Goal: Task Accomplishment & Management: Manage account settings

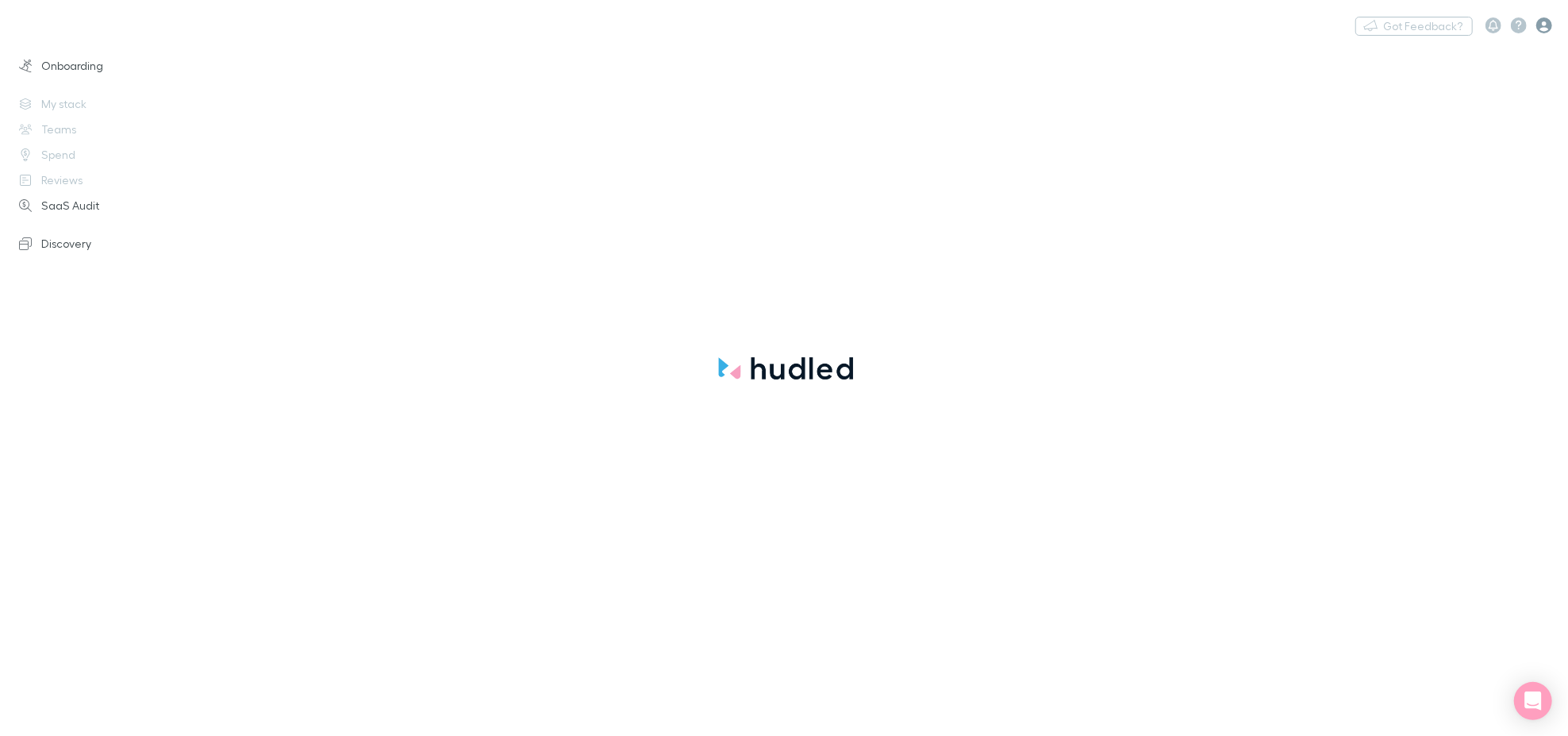
click at [1538, 22] on icon "button" at bounding box center [1543, 25] width 15 height 16
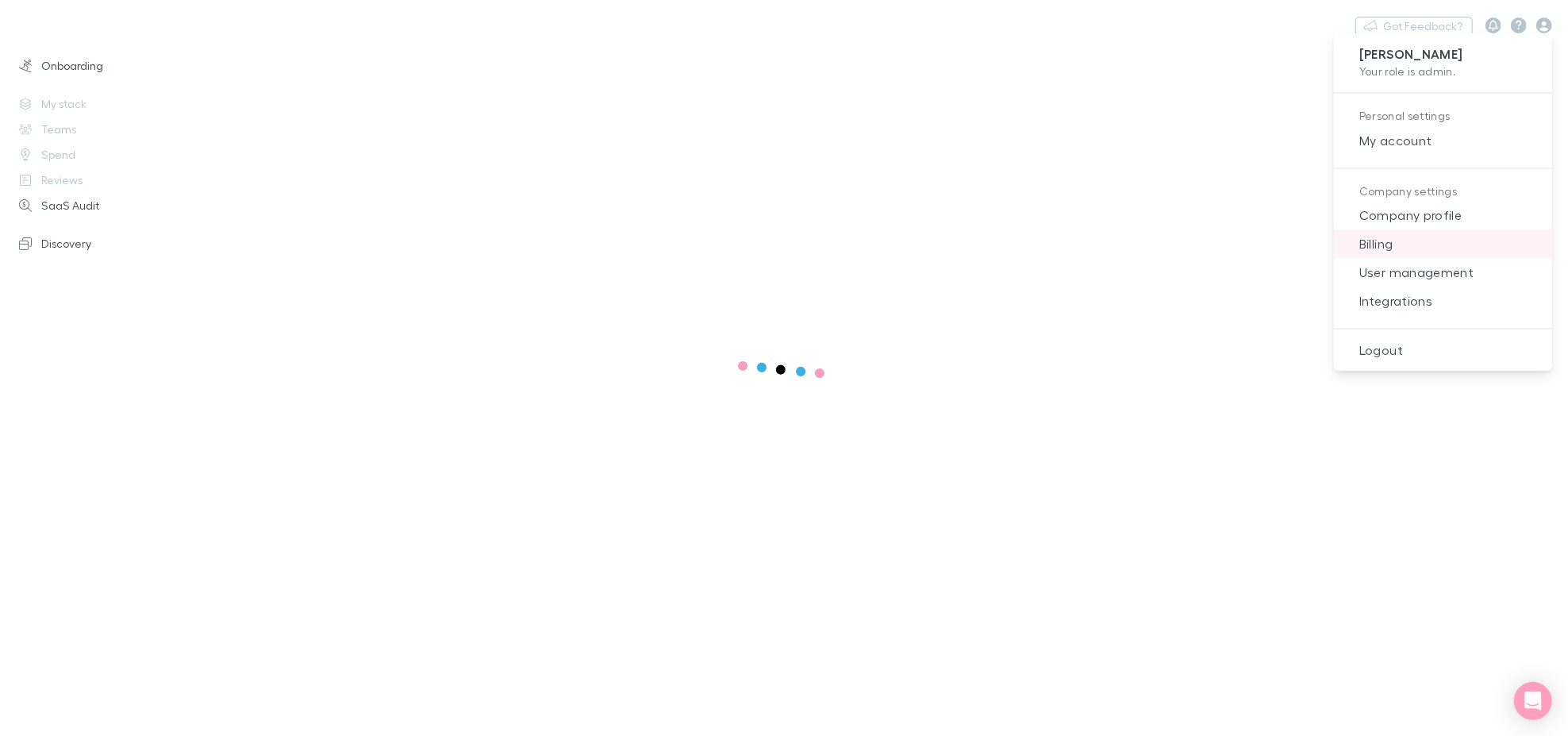
click at [1458, 252] on span "Billing" at bounding box center [1442, 244] width 192 height 19
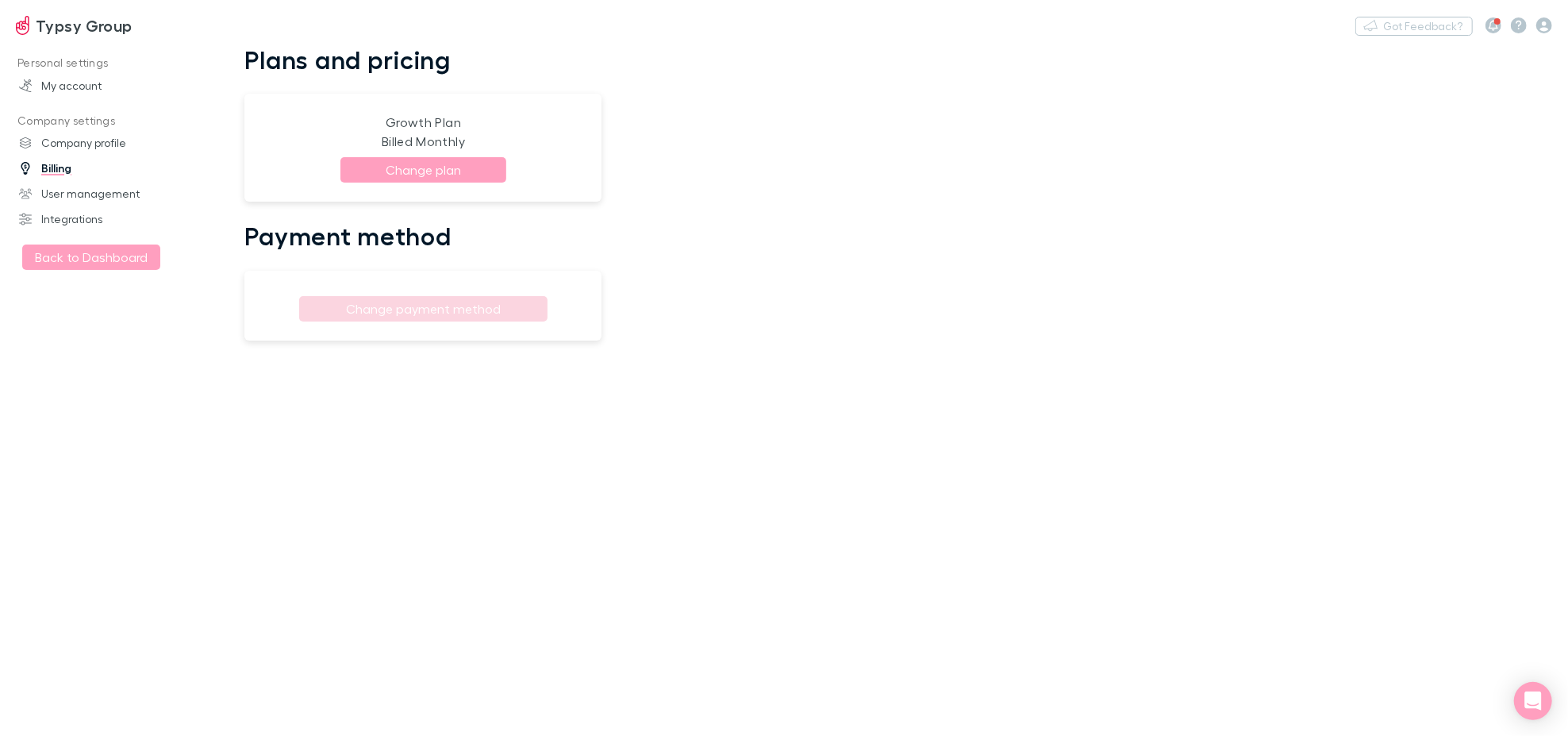
click at [63, 168] on link "Billing" at bounding box center [108, 169] width 212 height 26
click at [92, 138] on link "Company profile" at bounding box center [108, 143] width 212 height 26
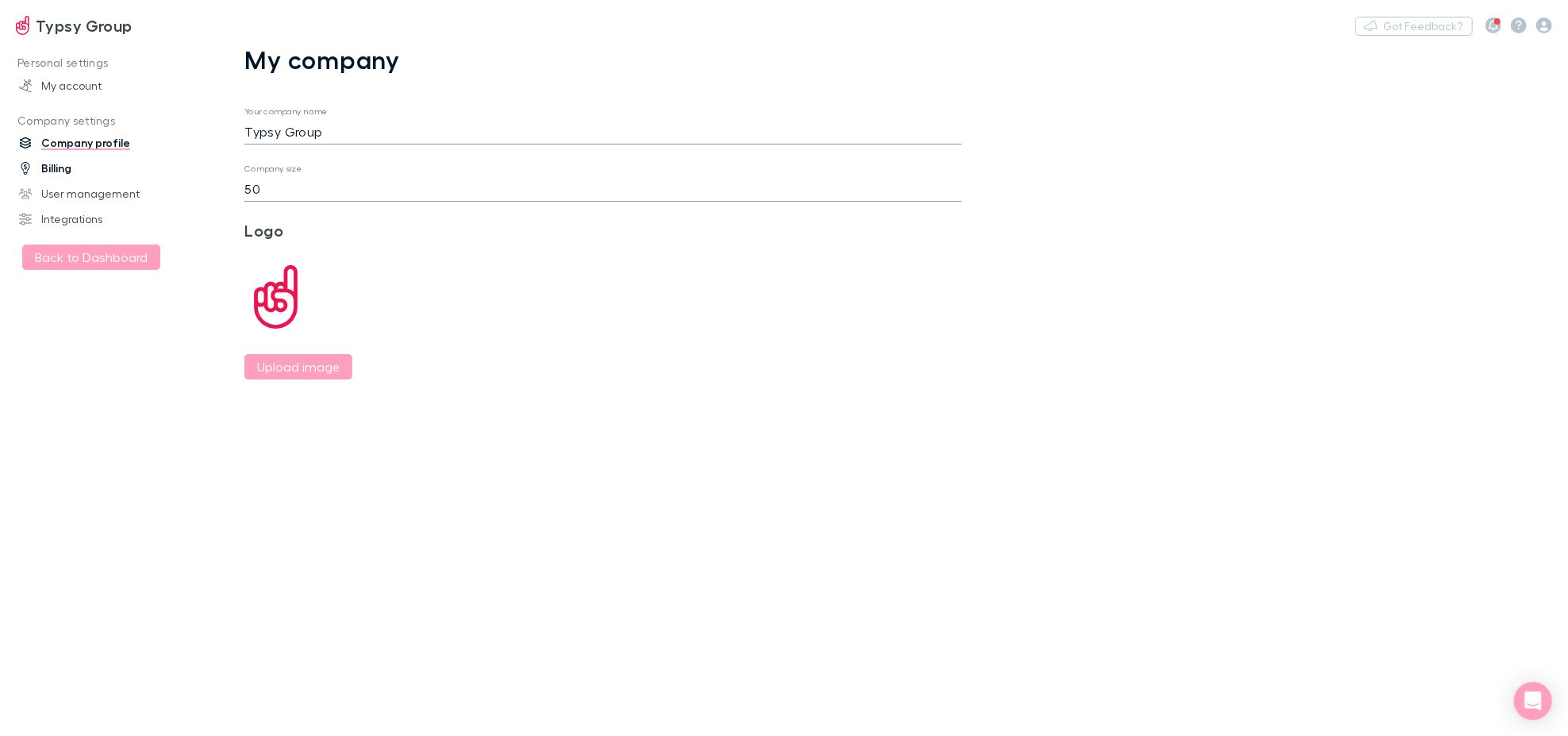
click at [69, 172] on link "Billing" at bounding box center [108, 169] width 212 height 26
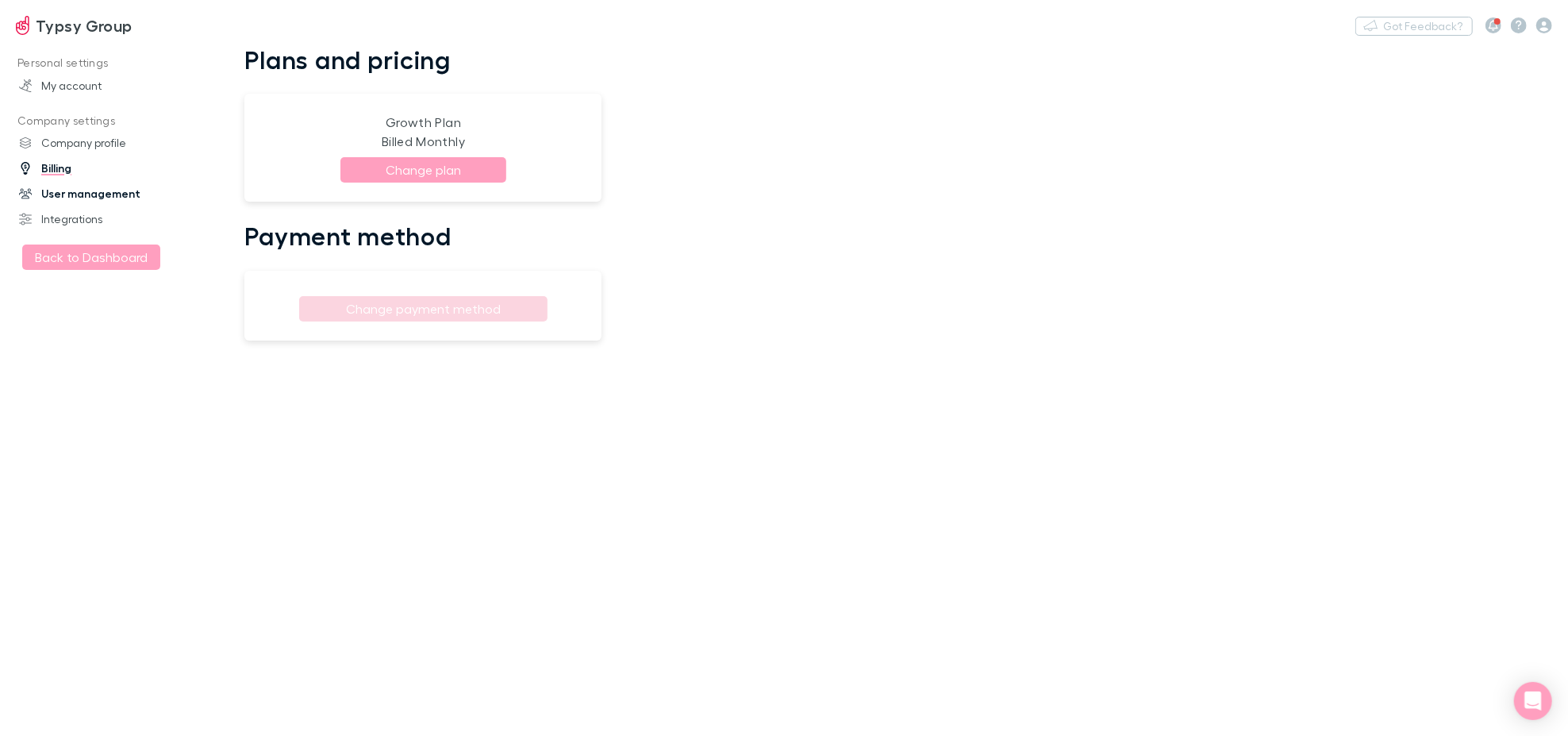
click at [88, 195] on link "User management" at bounding box center [108, 193] width 212 height 26
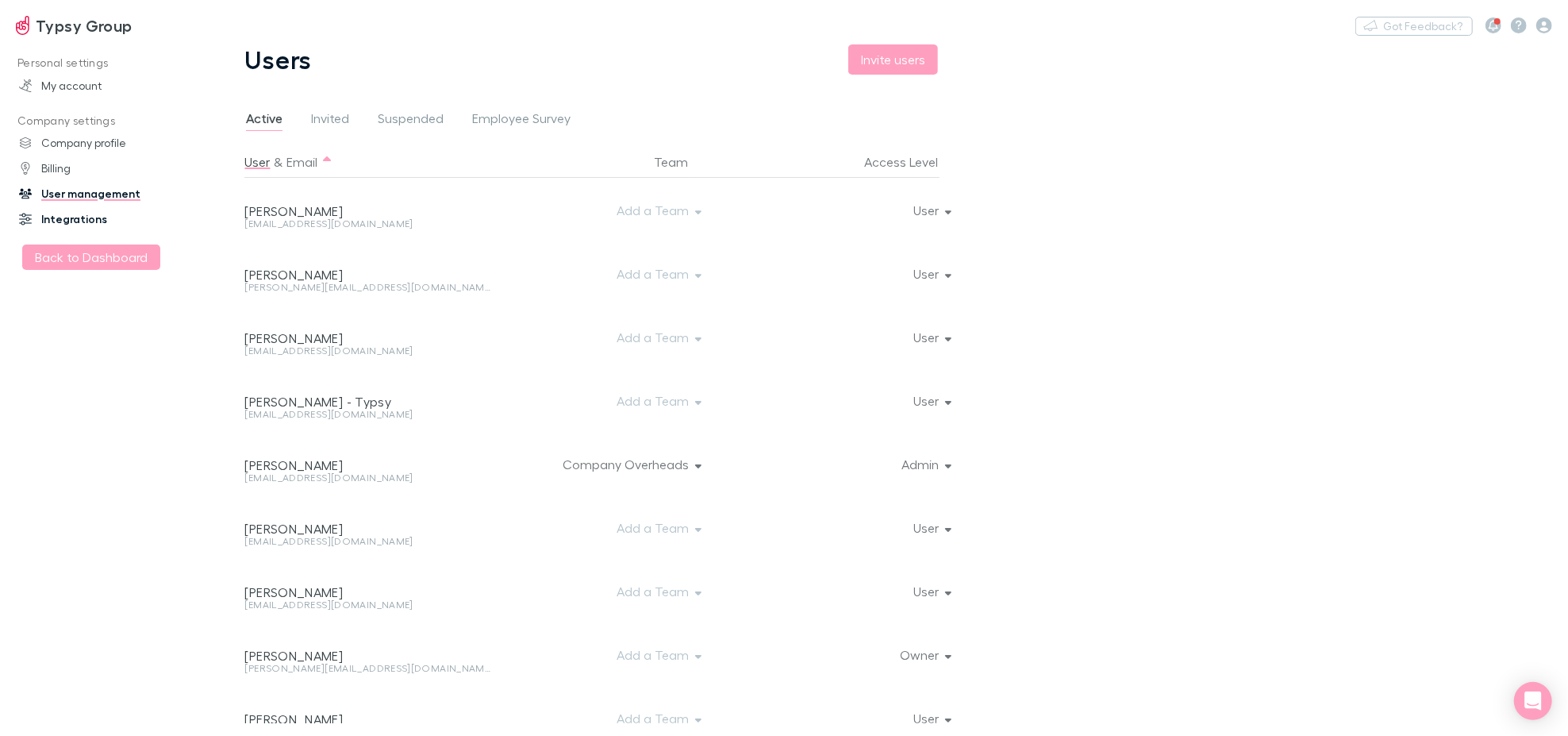
click at [92, 216] on link "Integrations" at bounding box center [108, 219] width 212 height 26
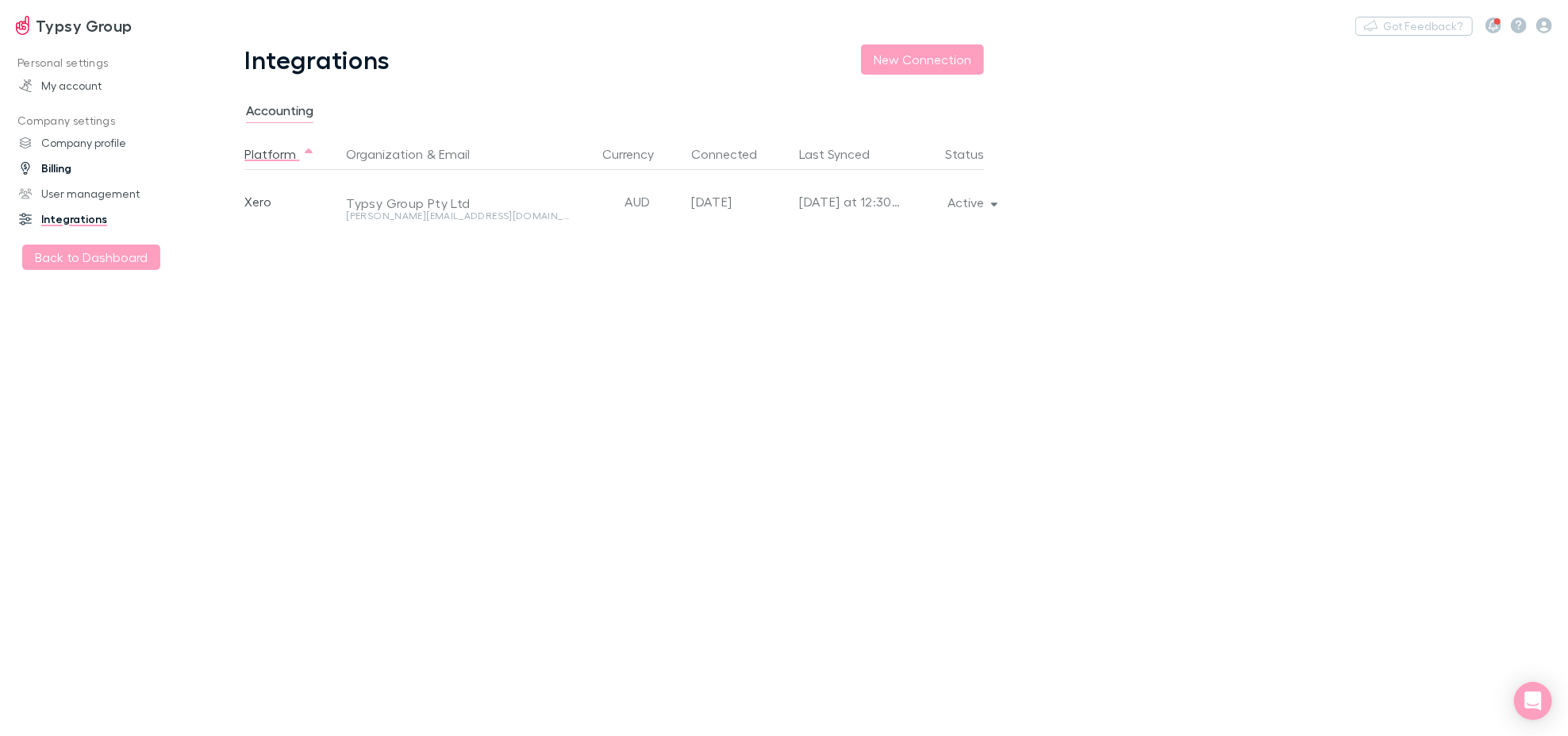
click at [65, 174] on link "Billing" at bounding box center [108, 169] width 212 height 26
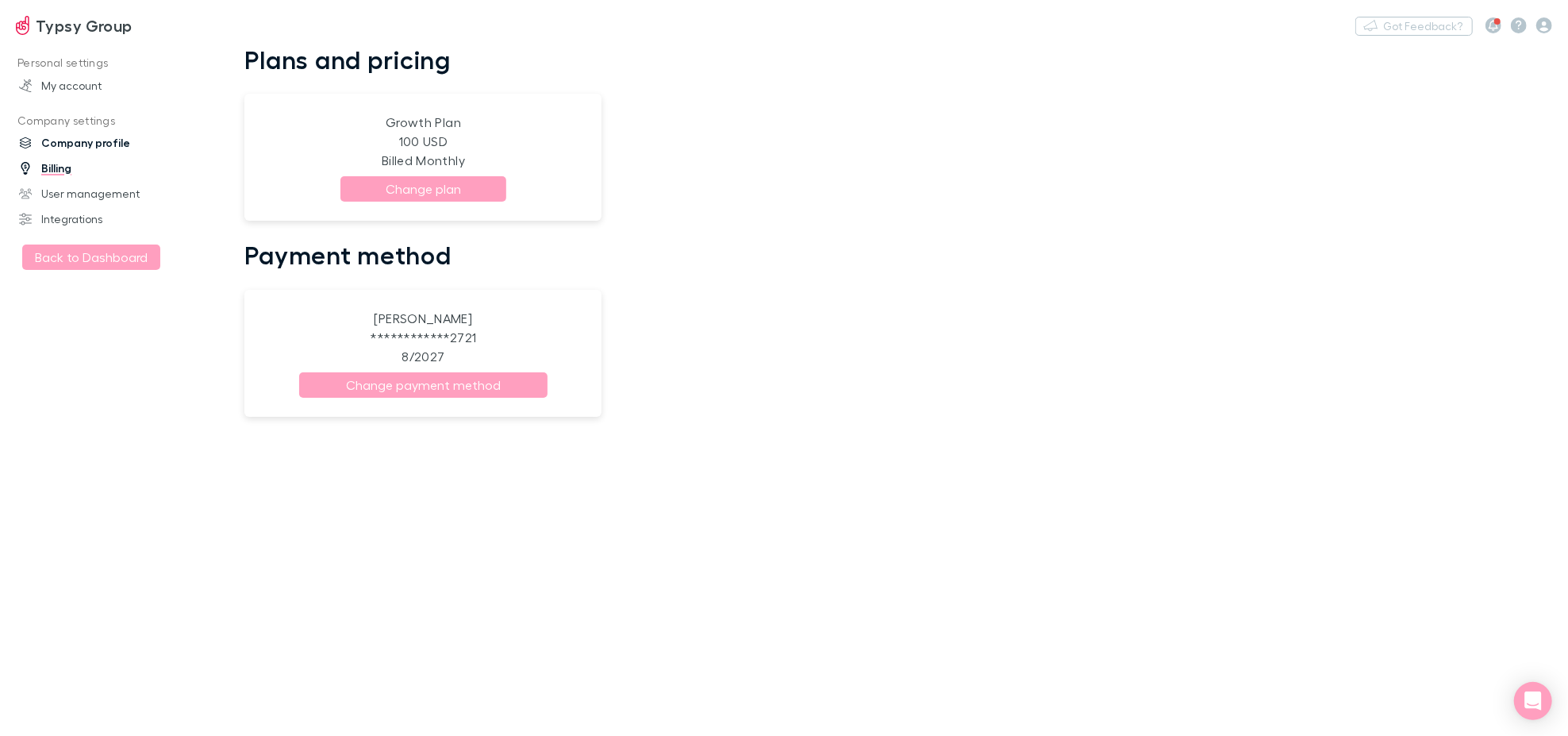
click at [91, 146] on link "Company profile" at bounding box center [108, 143] width 212 height 26
